Goal: Information Seeking & Learning: Learn about a topic

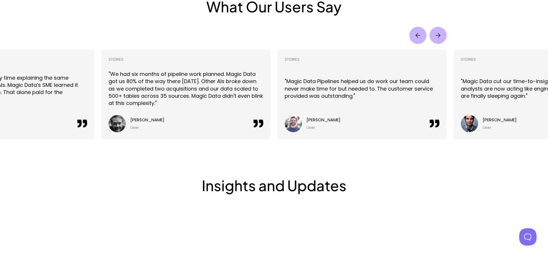
scroll to position [1315, 0]
click at [439, 34] on img "Next" at bounding box center [437, 35] width 17 height 17
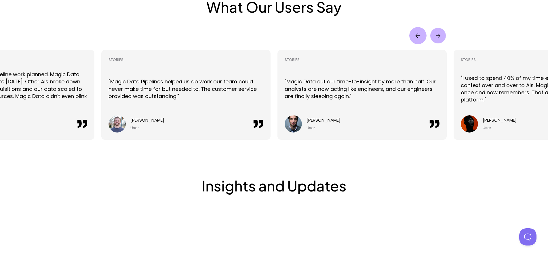
click at [439, 34] on img "Next" at bounding box center [438, 36] width 16 height 16
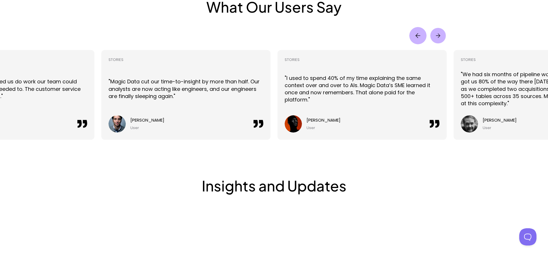
click at [439, 34] on img "Next" at bounding box center [438, 36] width 16 height 16
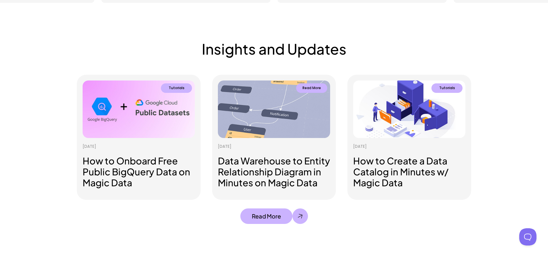
scroll to position [1452, 0]
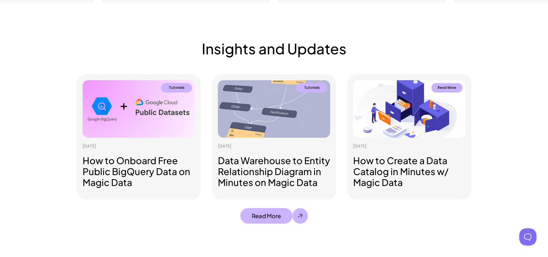
click at [381, 170] on h3 "How to Create a Data Catalog in Minutes w/ Magic Data" at bounding box center [409, 171] width 112 height 33
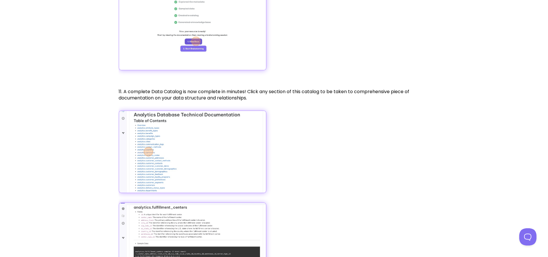
scroll to position [1568, 0]
click at [156, 157] on img at bounding box center [193, 151] width 148 height 83
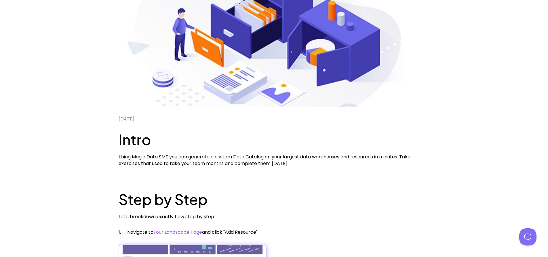
scroll to position [0, 0]
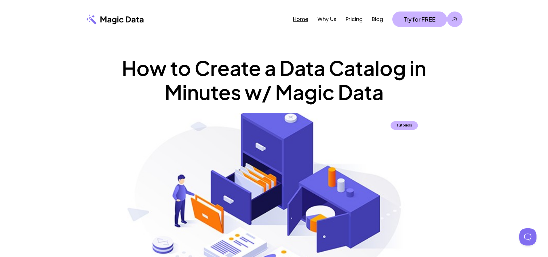
click at [299, 20] on link "Home" at bounding box center [300, 19] width 15 height 7
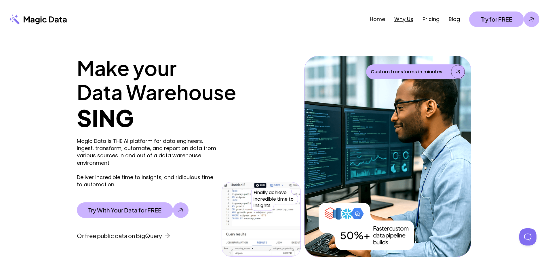
click at [404, 22] on link "Why Us" at bounding box center [403, 19] width 19 height 7
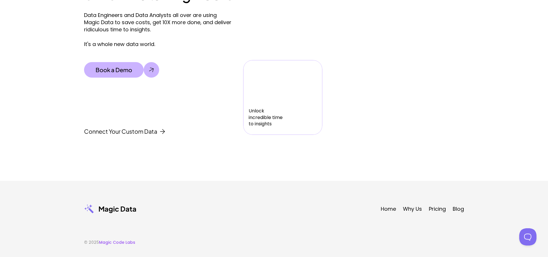
scroll to position [1941, 0]
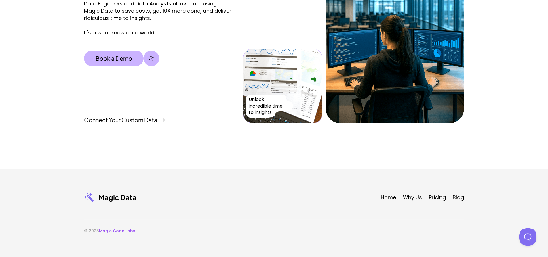
click at [438, 198] on link "Pricing" at bounding box center [437, 197] width 17 height 7
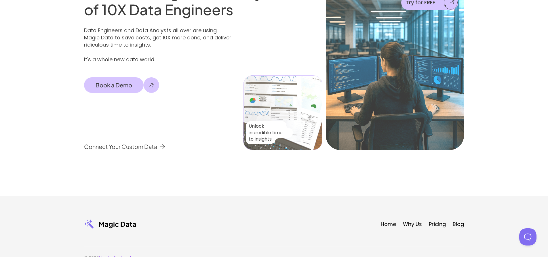
scroll to position [355, 0]
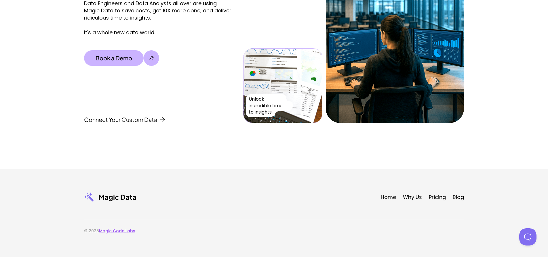
click at [124, 231] on link "Magic Code Labs" at bounding box center [117, 231] width 36 height 6
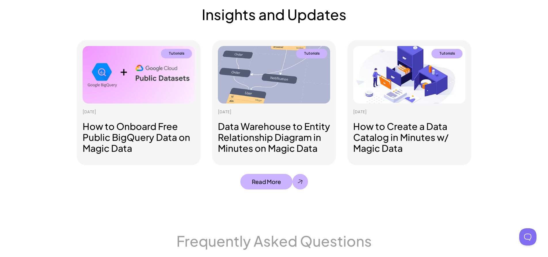
scroll to position [1488, 0]
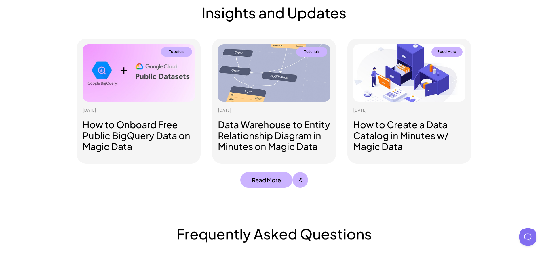
click at [404, 147] on h3 "How to Create a Data Catalog in Minutes w/ Magic Data" at bounding box center [409, 135] width 112 height 33
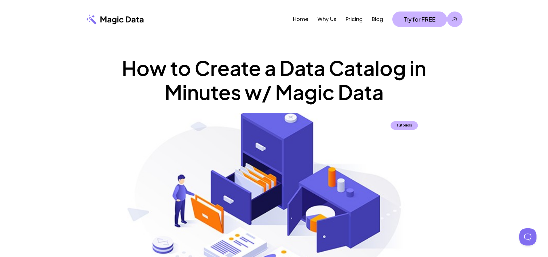
scroll to position [1488, 0]
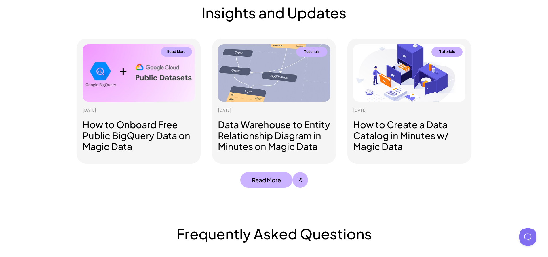
click at [136, 132] on h3 "How to Onboard Free Public BigQuery Data on Magic Data" at bounding box center [139, 135] width 112 height 33
